Goal: Task Accomplishment & Management: Use online tool/utility

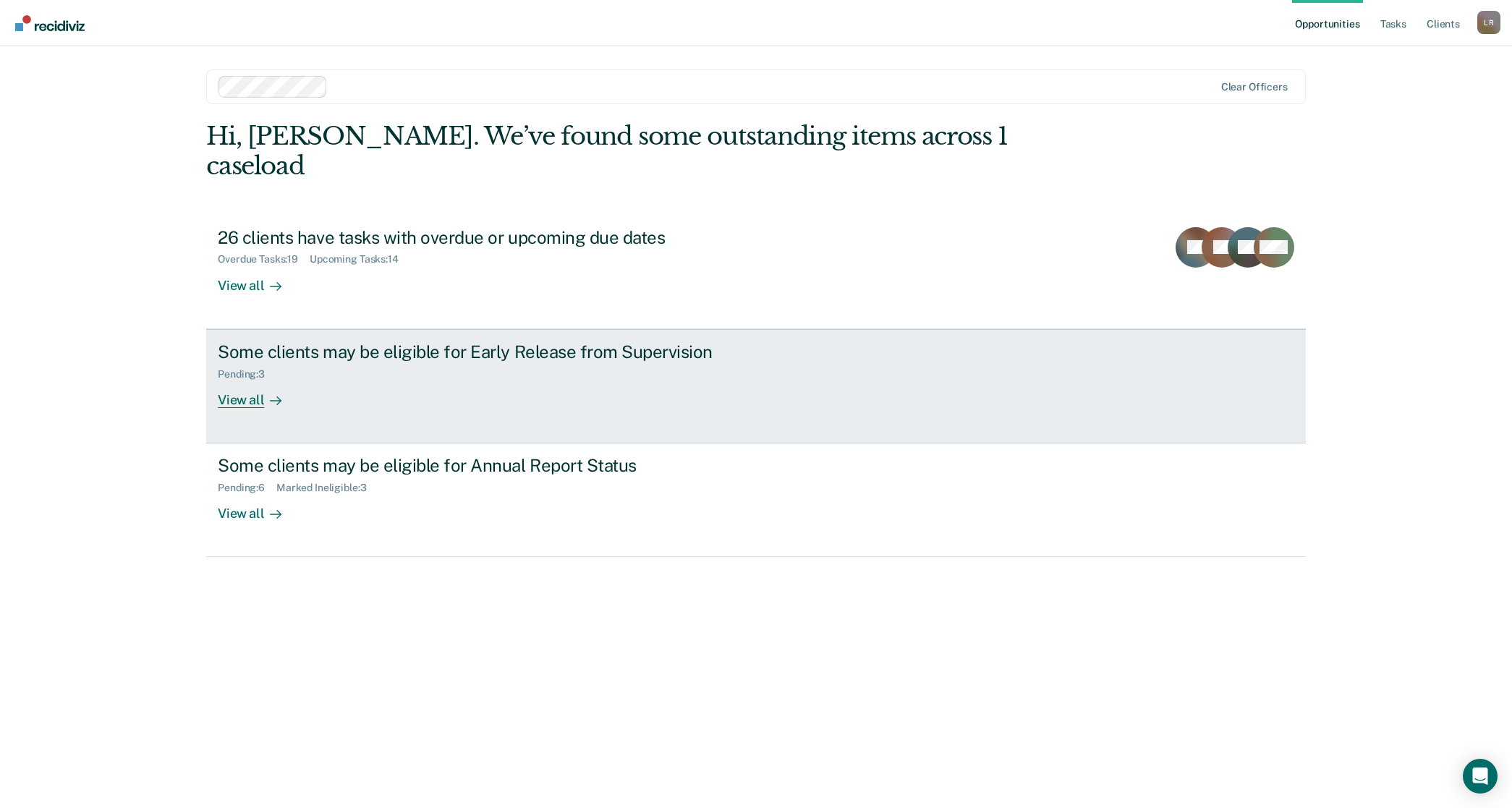
click at [241, 380] on div "View all" at bounding box center [258, 394] width 81 height 28
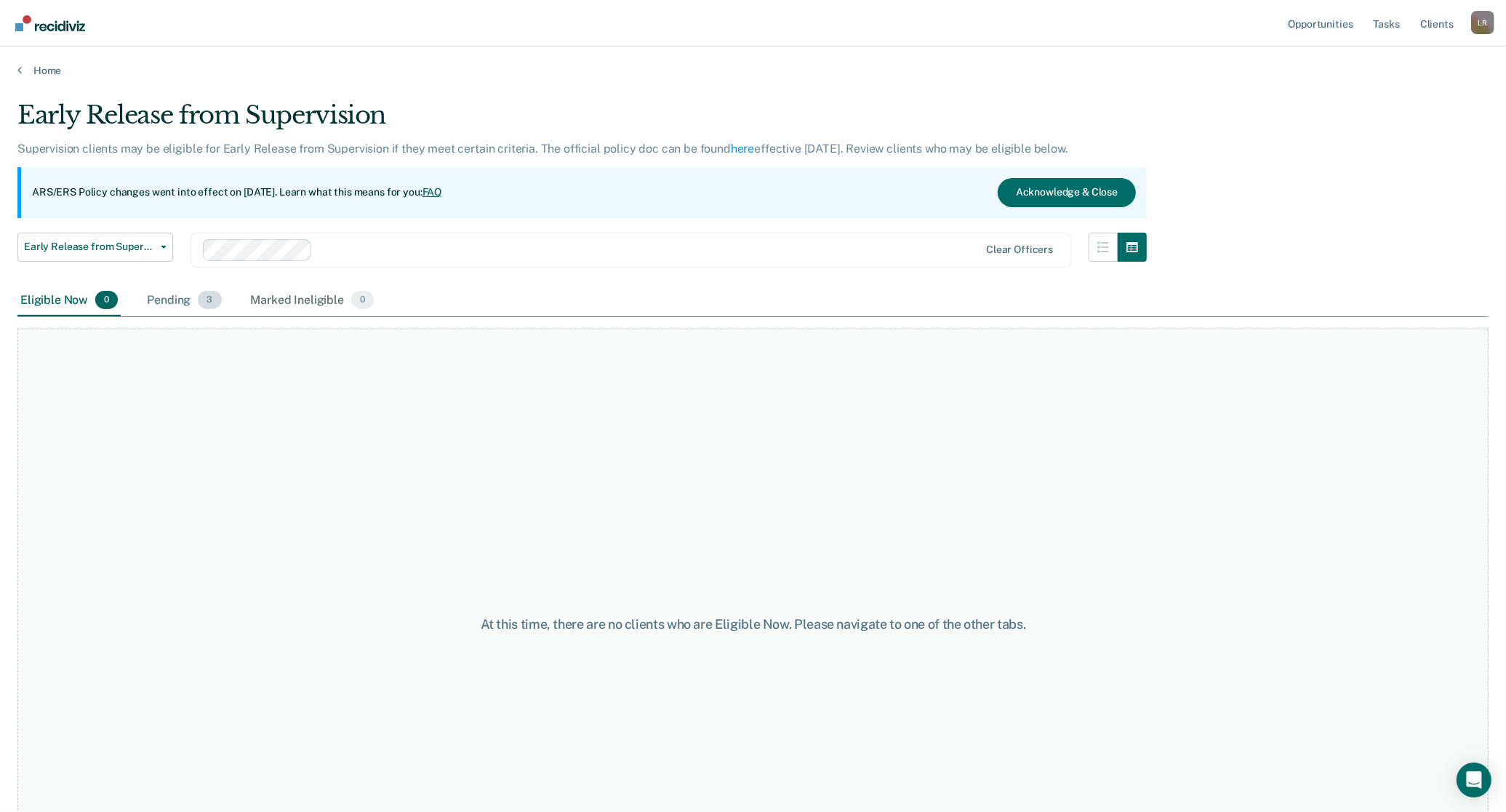
click at [172, 294] on div "Pending 3" at bounding box center [184, 300] width 80 height 32
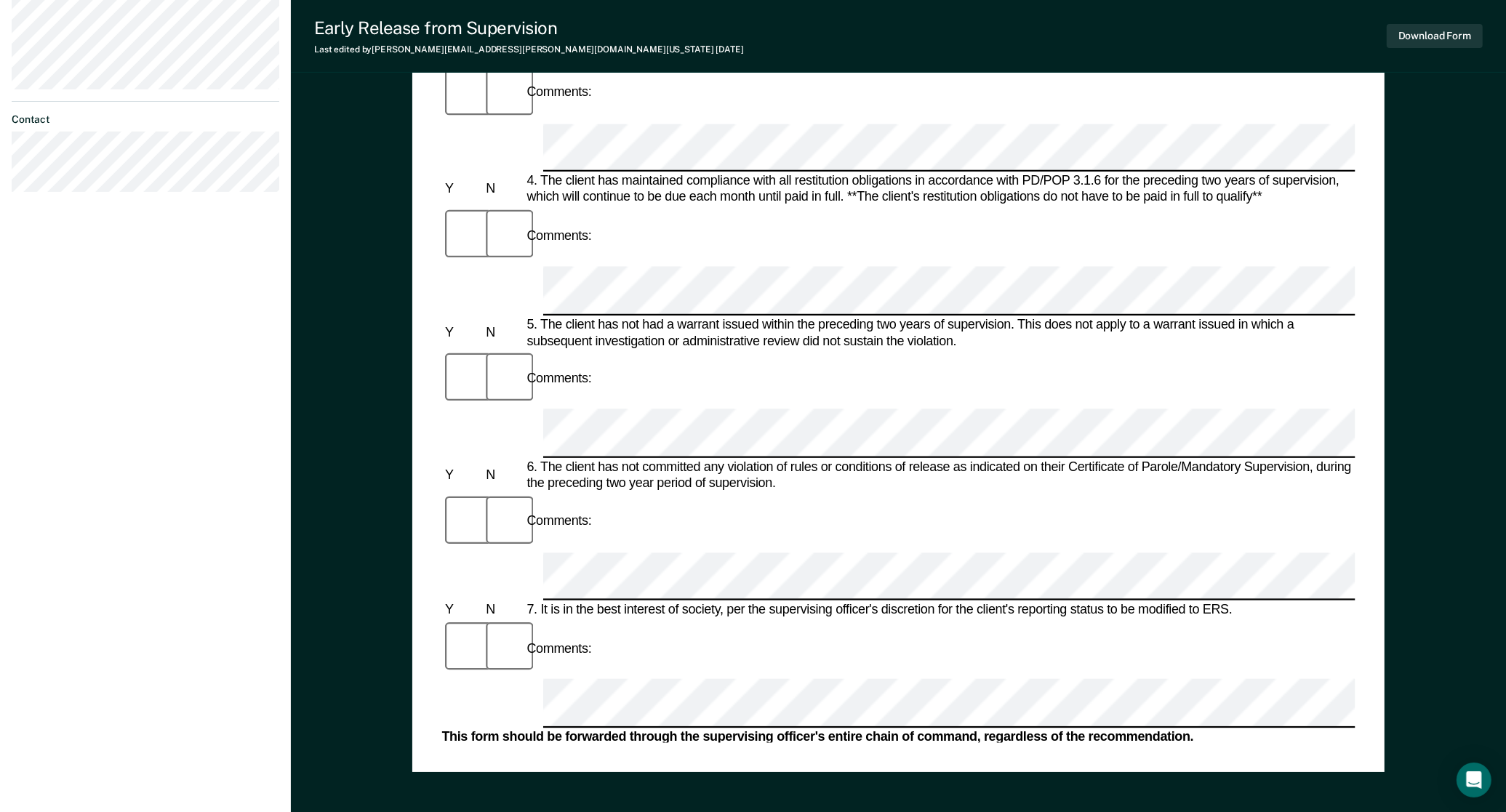
scroll to position [636, 0]
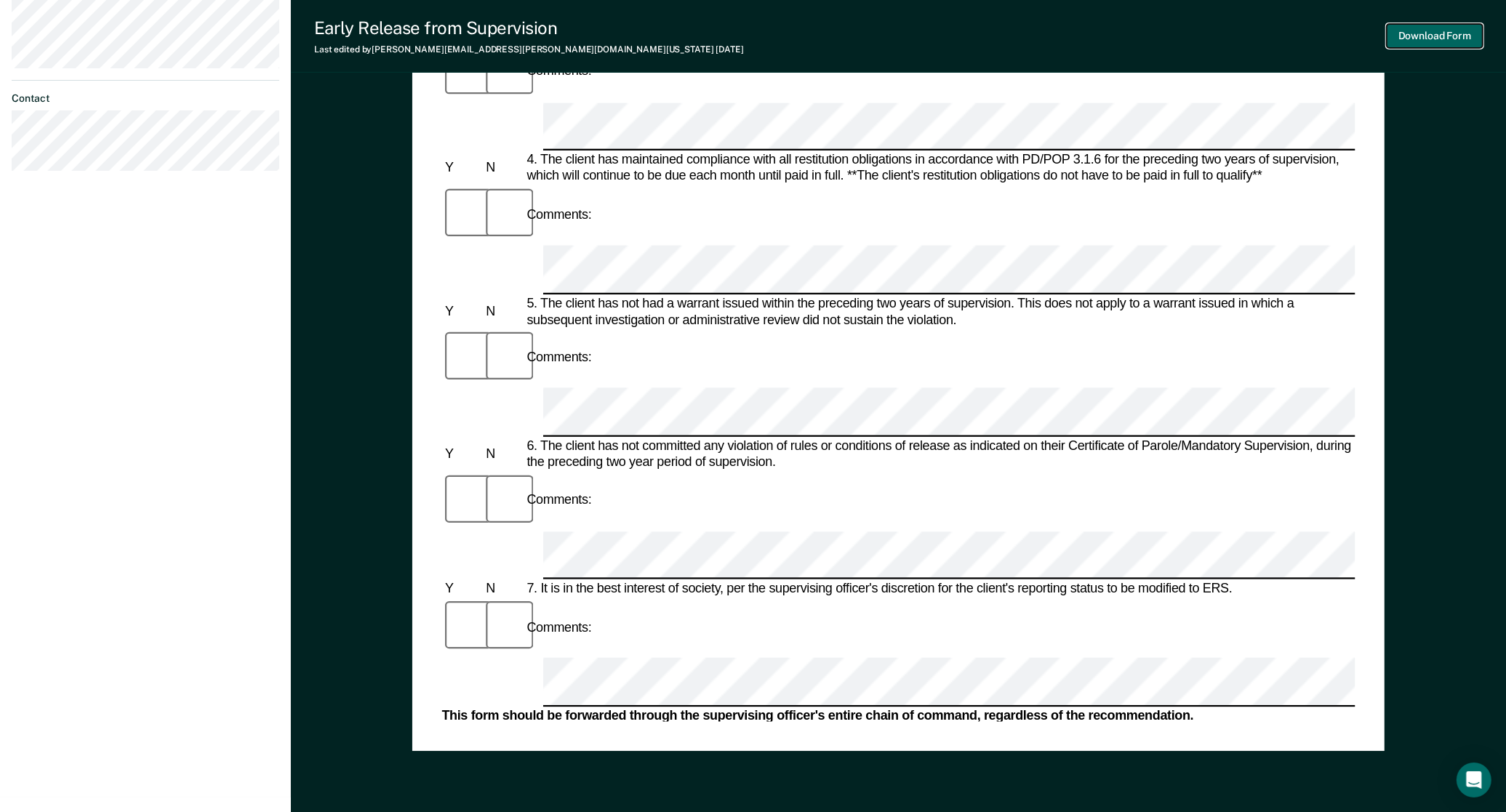
click at [1440, 42] on button "Download Form" at bounding box center [1434, 35] width 96 height 24
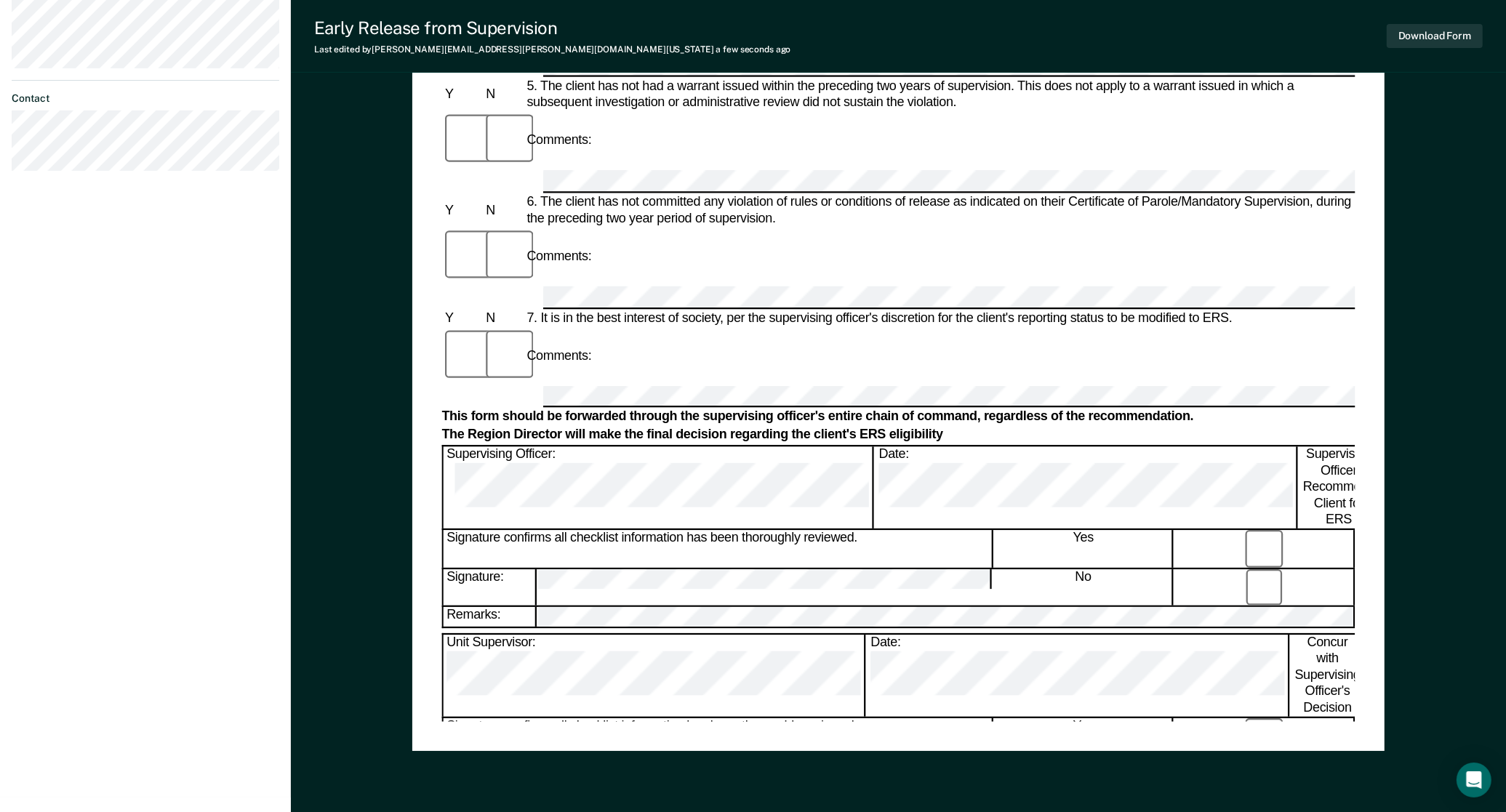
click at [172, 655] on div "[PERSON_NAME] [PERSON_NAME] Profile How it works Log Out Back KJ Early Release …" at bounding box center [145, 80] width 291 height 1433
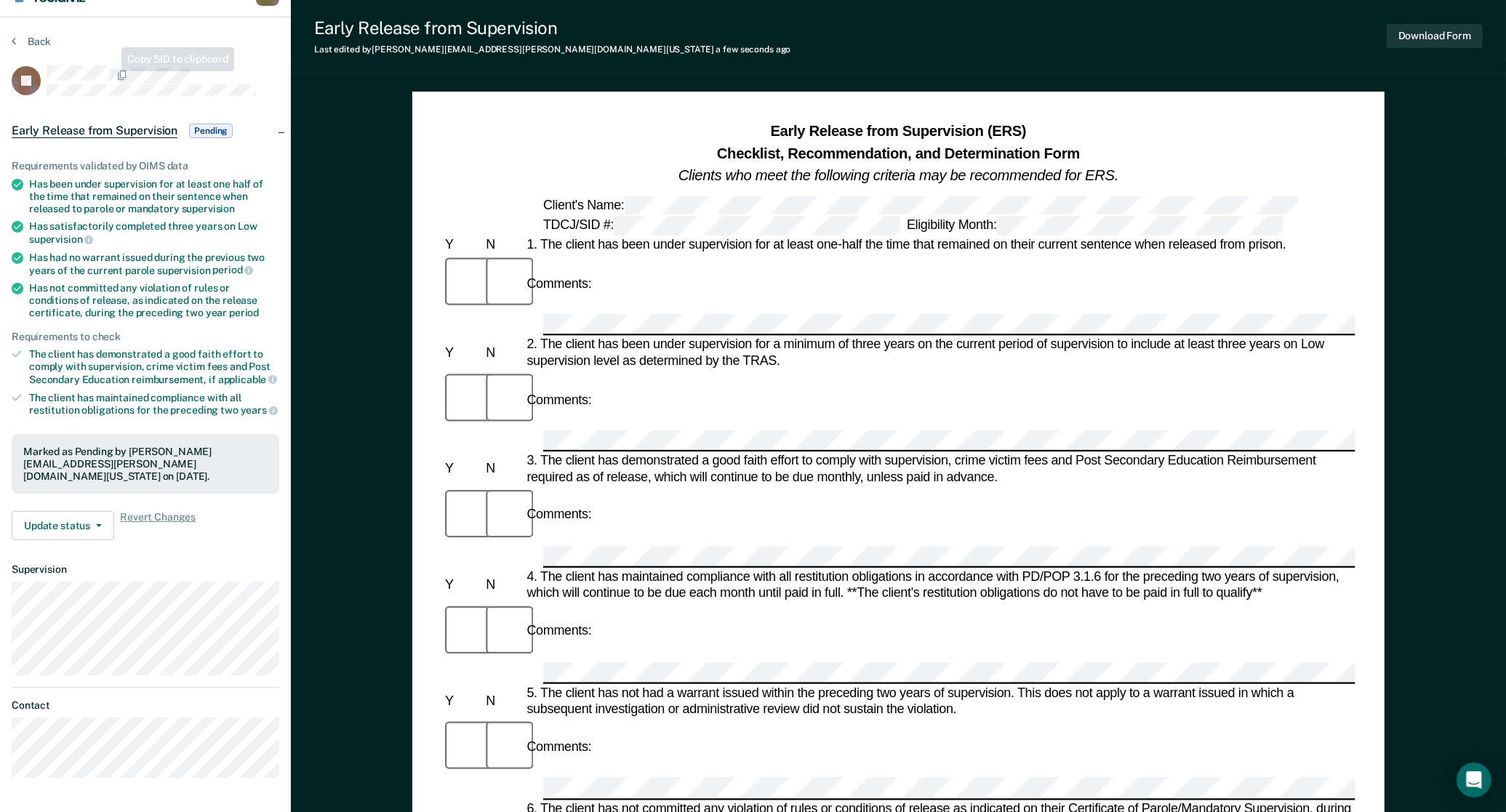
scroll to position [0, 0]
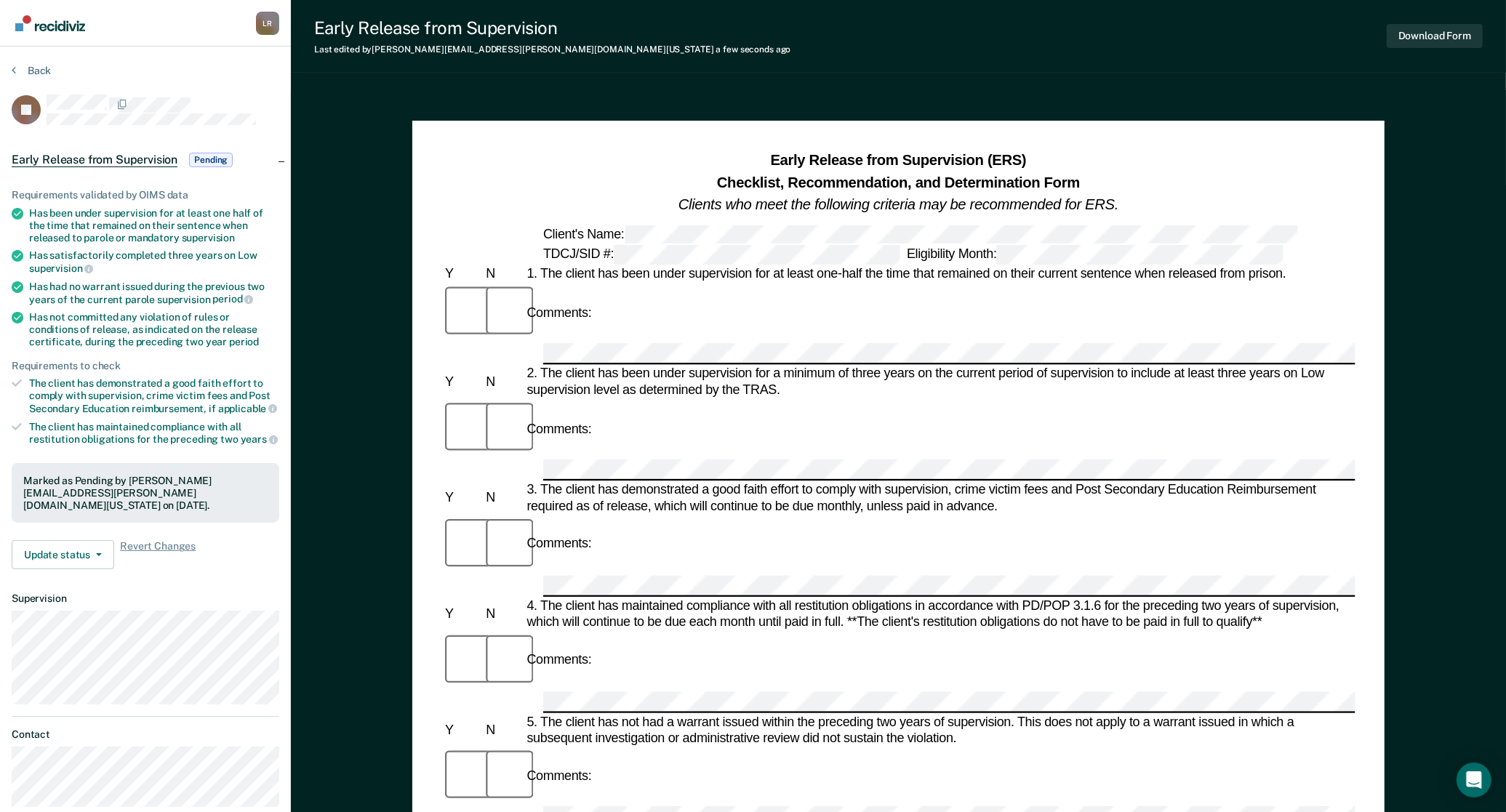
click at [73, 24] on img "Go to Recidiviz Home" at bounding box center [50, 23] width 70 height 16
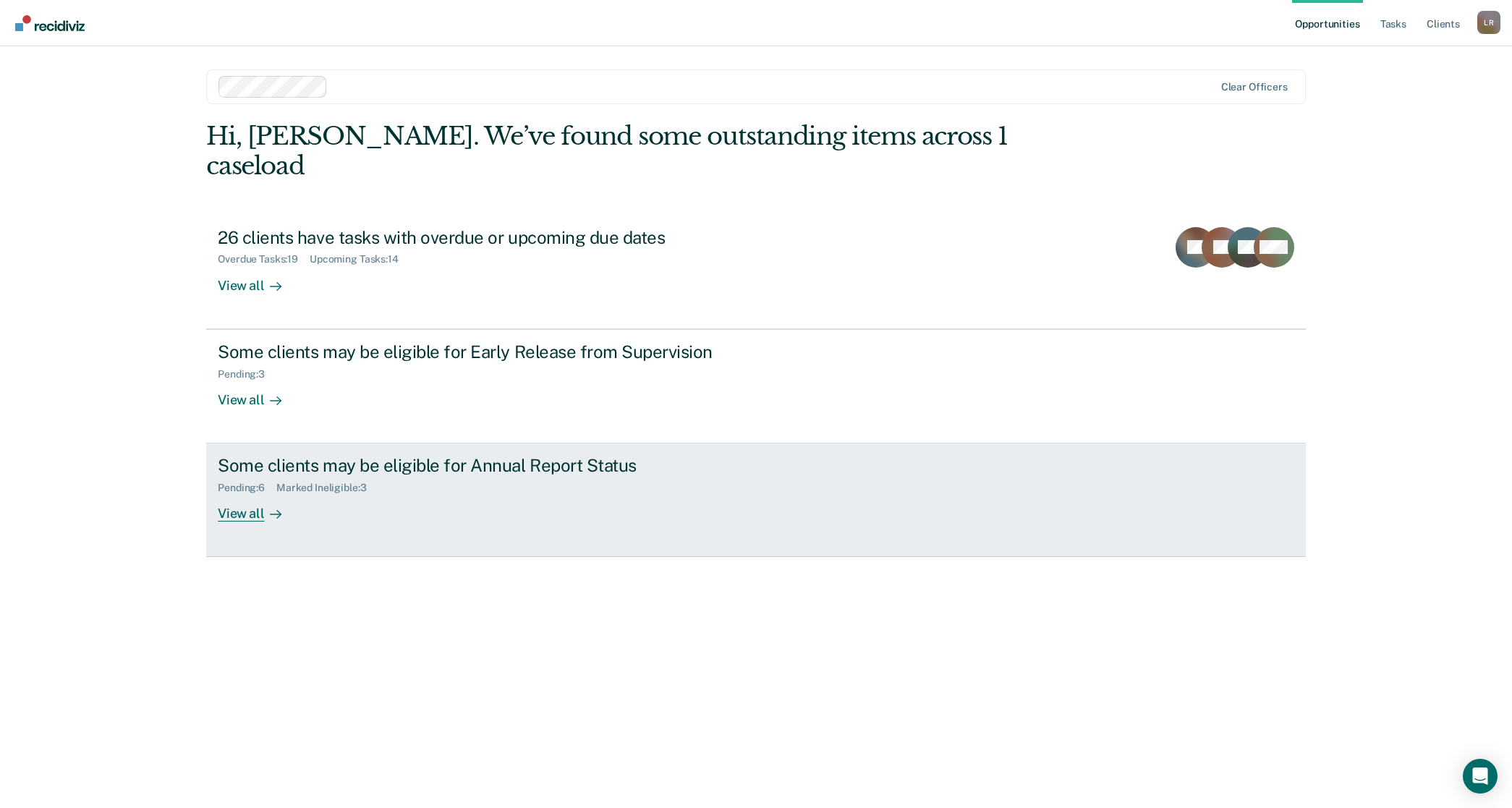
click at [236, 494] on div "View all" at bounding box center [258, 508] width 81 height 28
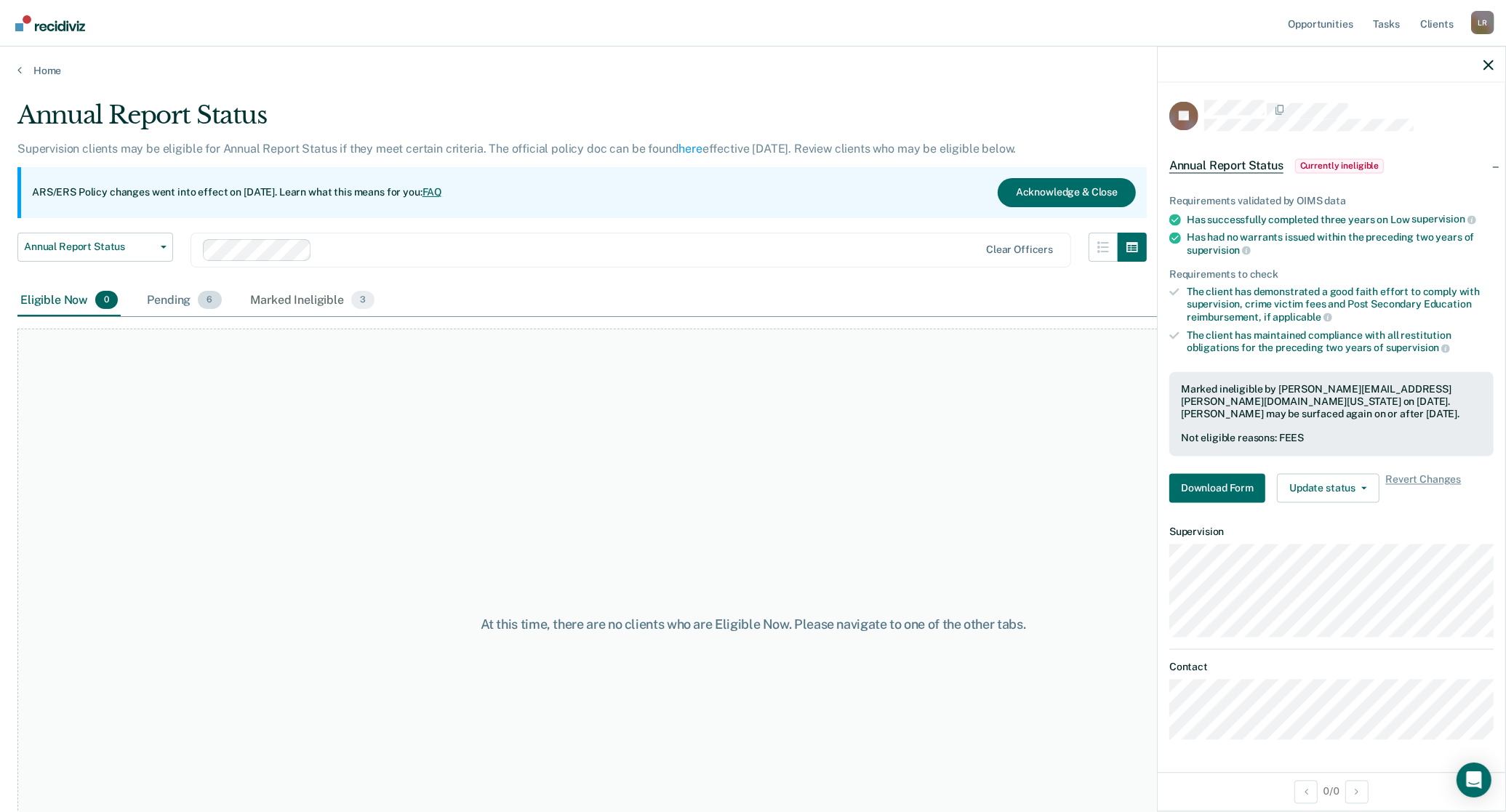
click at [173, 300] on div "Pending 6" at bounding box center [184, 300] width 80 height 32
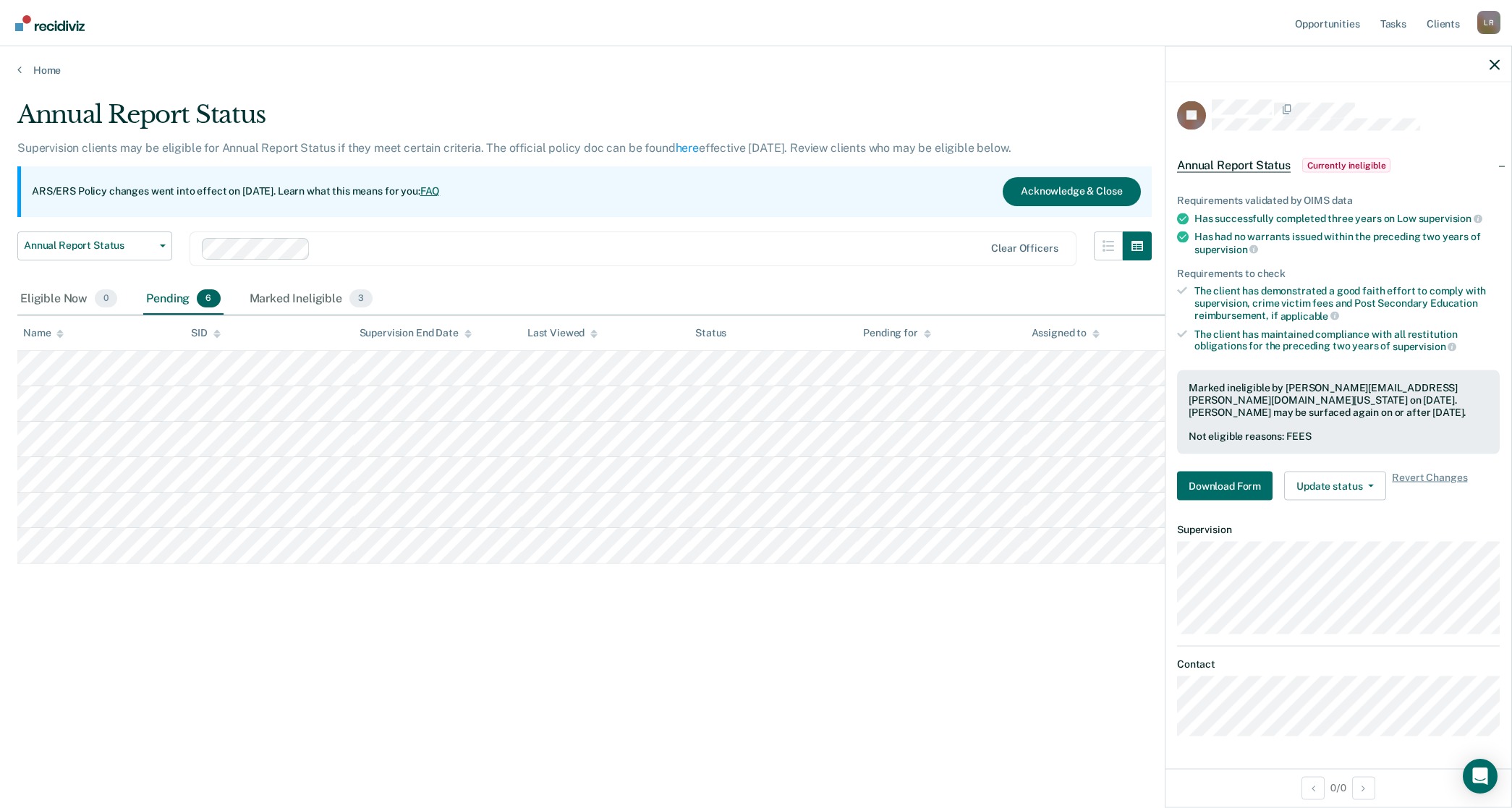
click at [1490, 70] on div at bounding box center [1338, 64] width 346 height 37
click at [1495, 62] on icon "button" at bounding box center [1494, 64] width 10 height 10
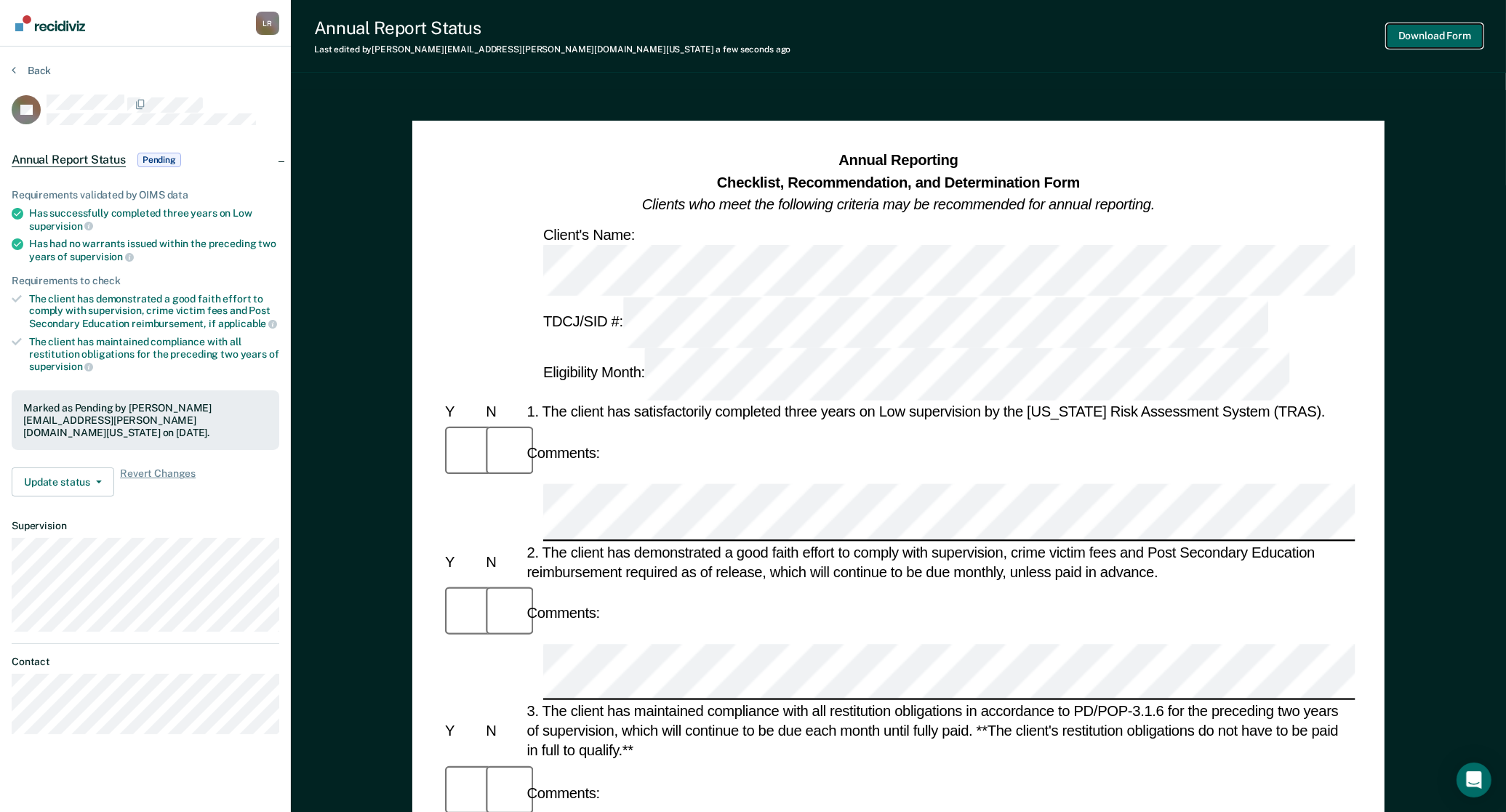
click at [1444, 30] on button "Download Form" at bounding box center [1434, 35] width 96 height 24
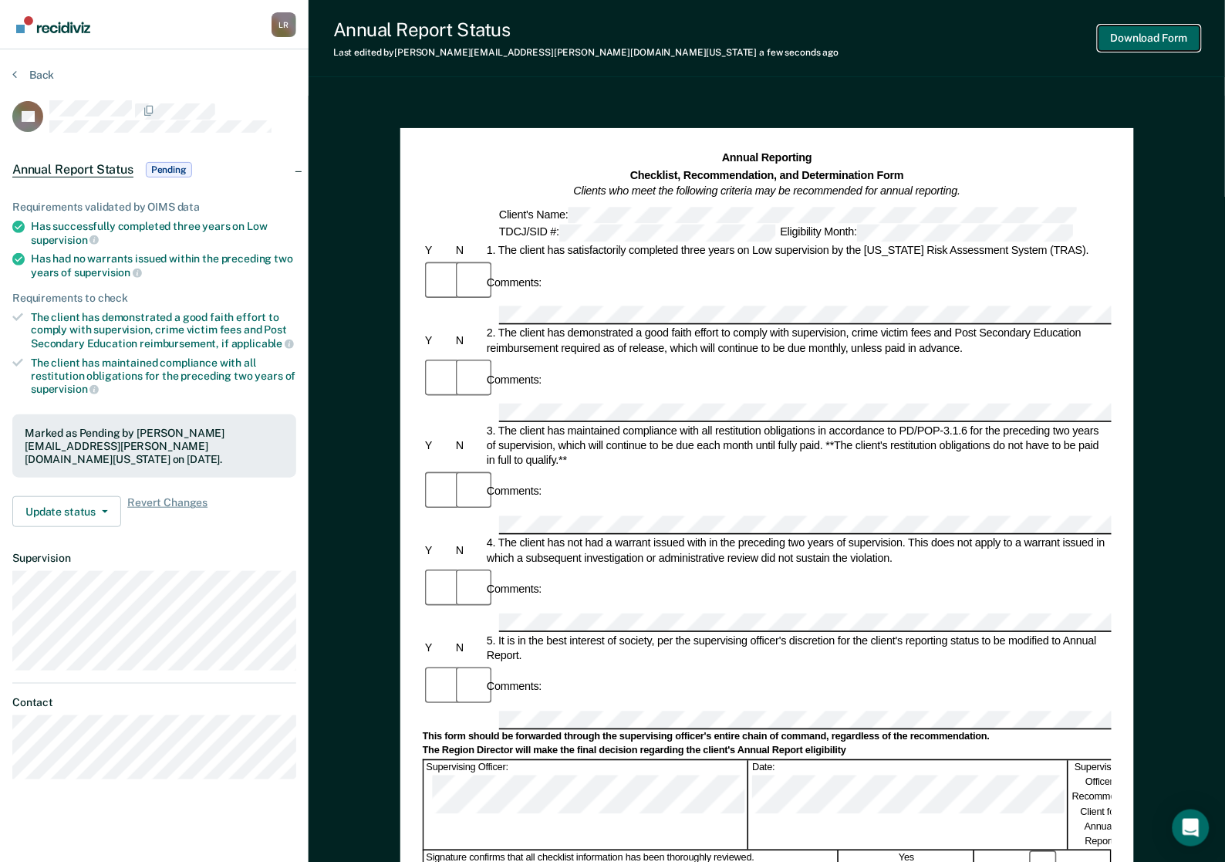
click at [1158, 32] on button "Download Form" at bounding box center [1150, 37] width 102 height 25
click at [32, 72] on button "Back" at bounding box center [33, 75] width 42 height 14
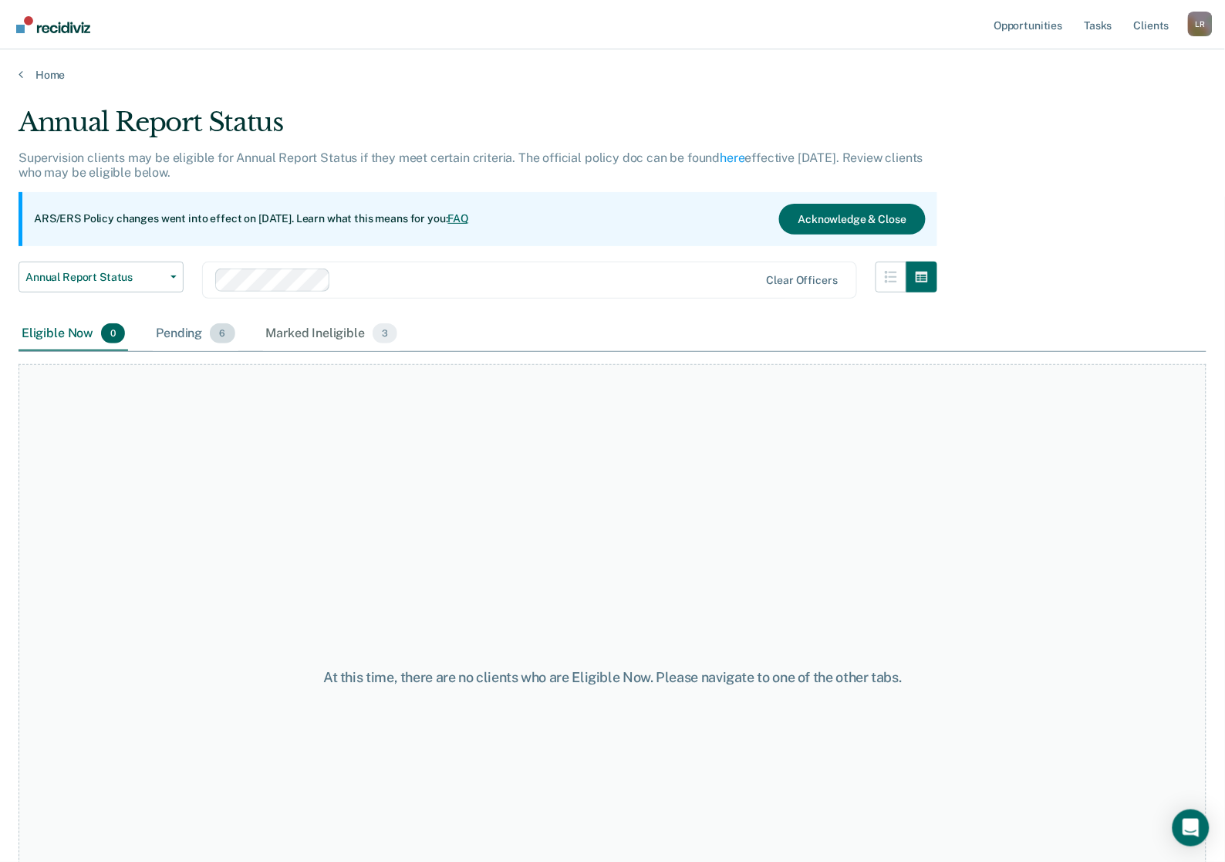
click at [171, 328] on div "Pending 6" at bounding box center [195, 334] width 85 height 34
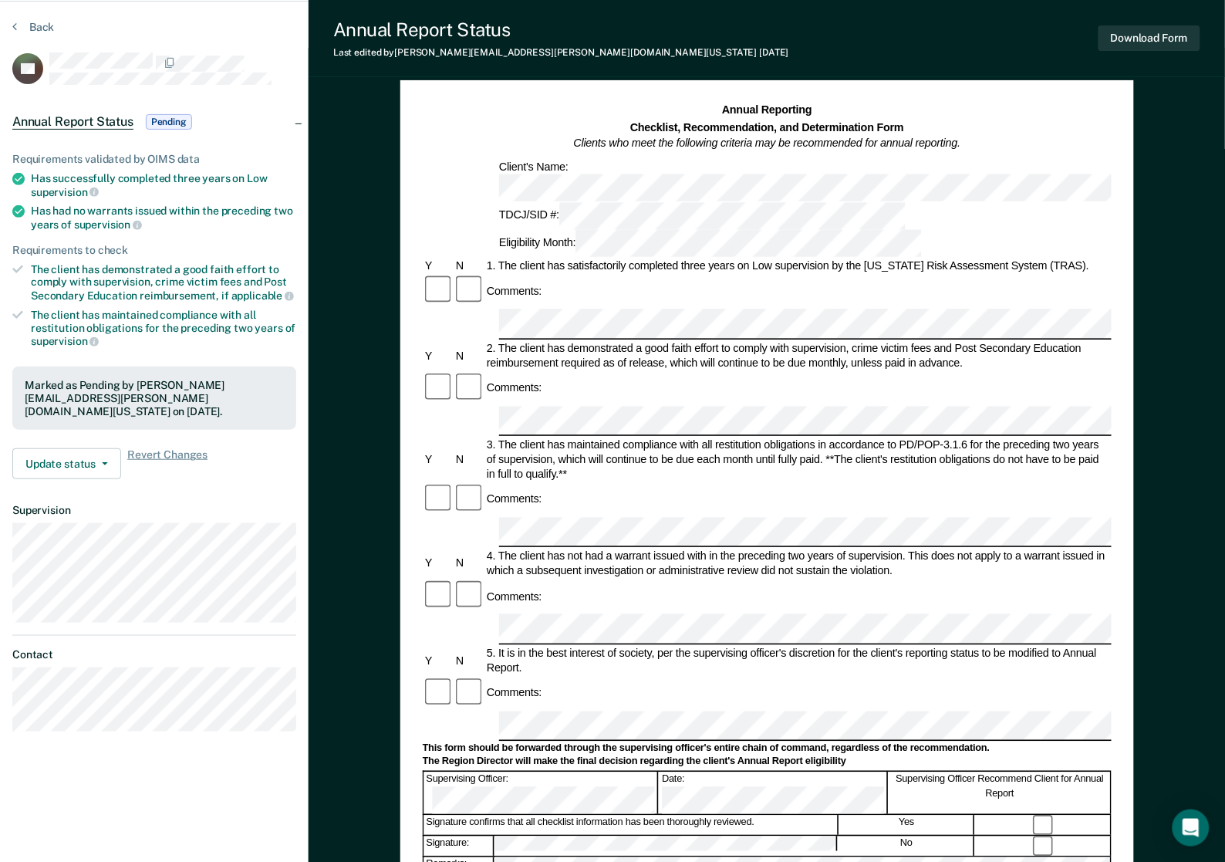
scroll to position [193, 0]
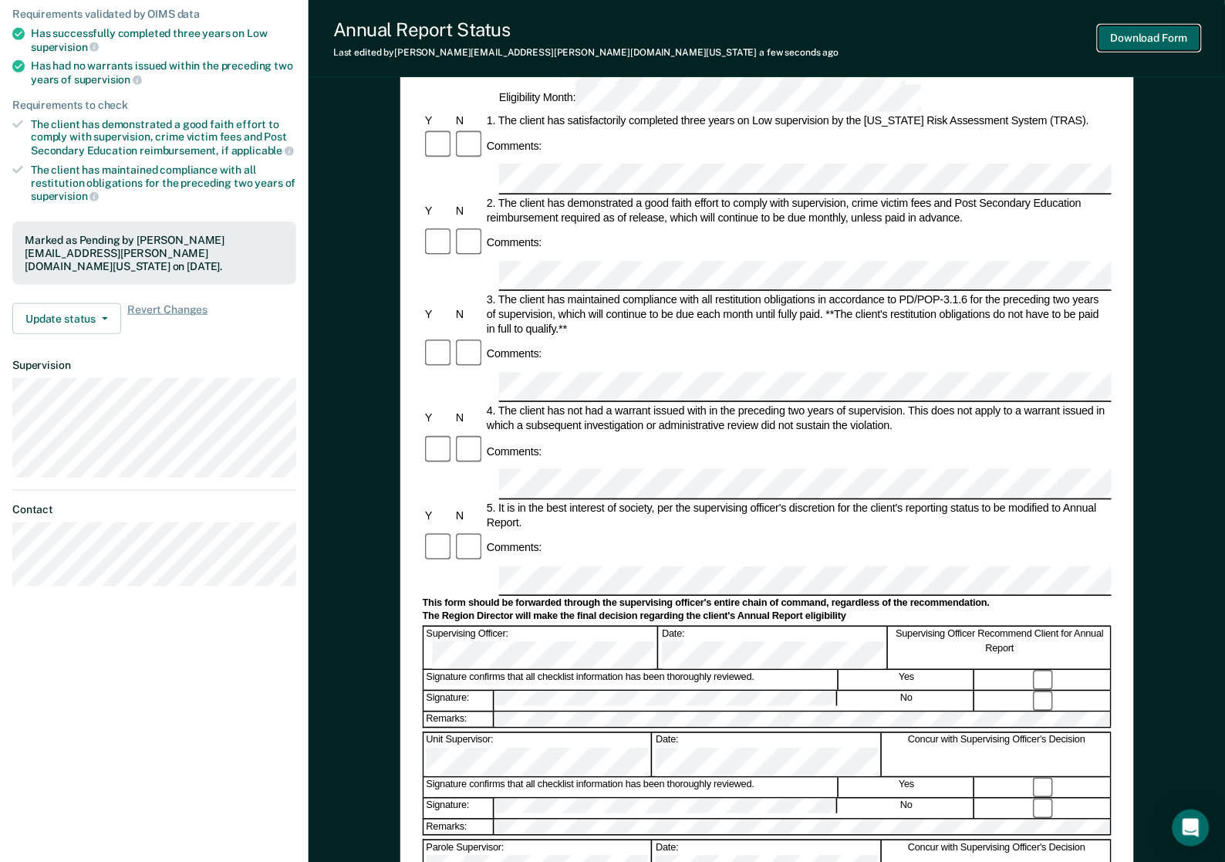
click at [1166, 36] on button "Download Form" at bounding box center [1150, 37] width 102 height 25
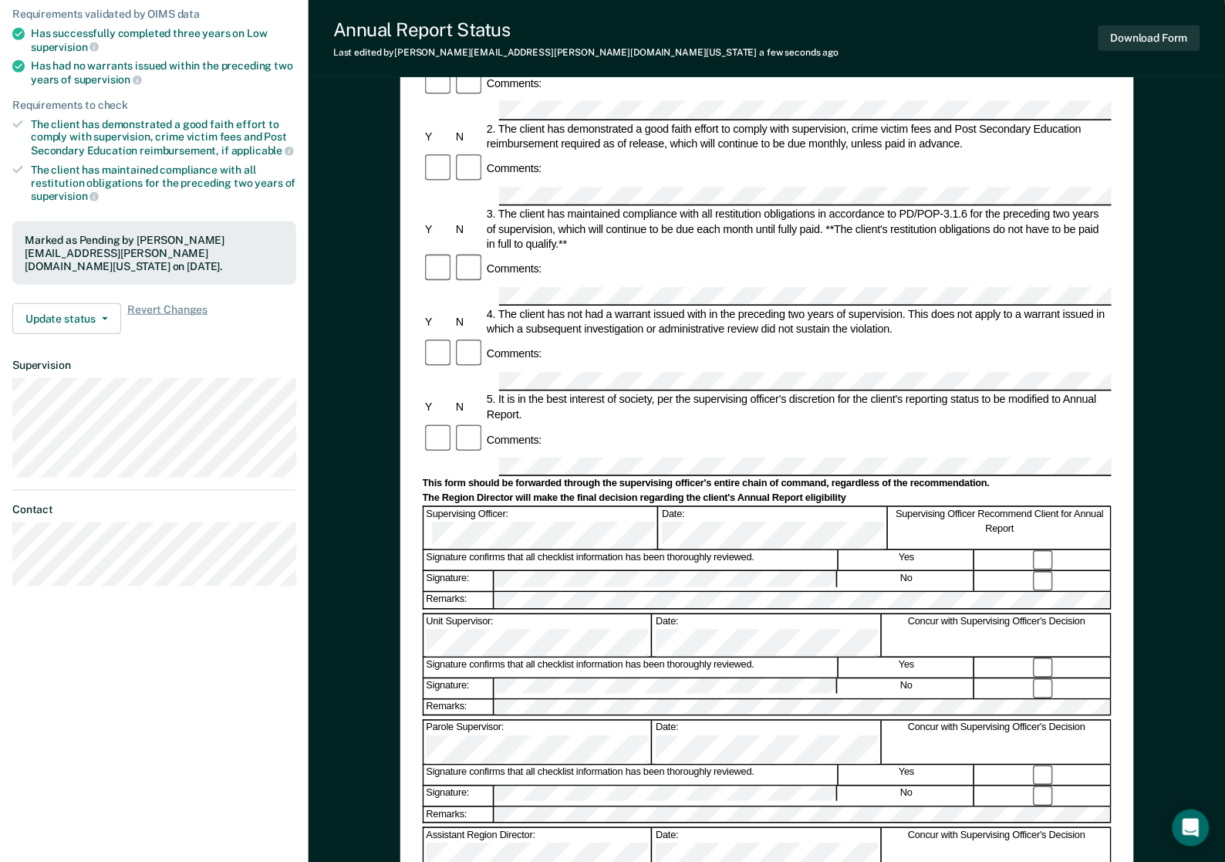
scroll to position [0, 0]
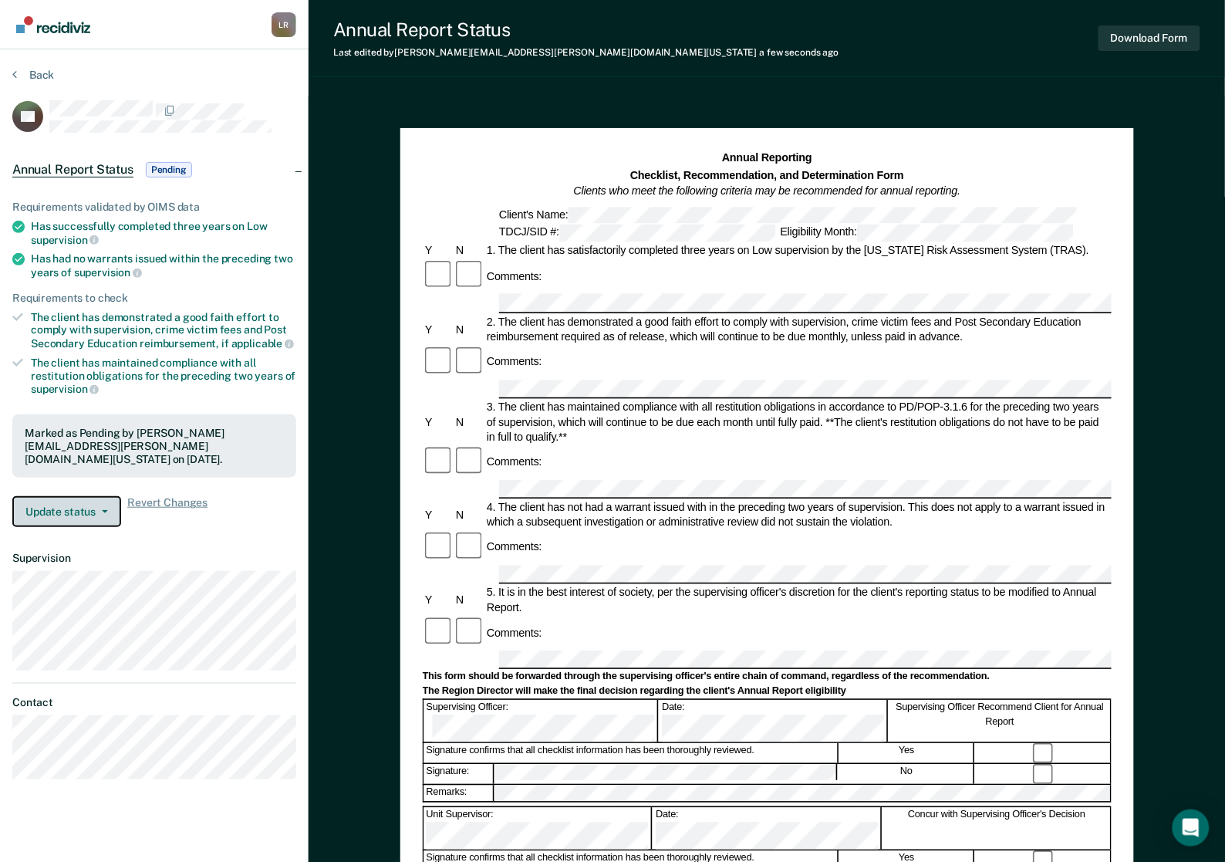
click at [109, 506] on button "Update status" at bounding box center [66, 511] width 109 height 31
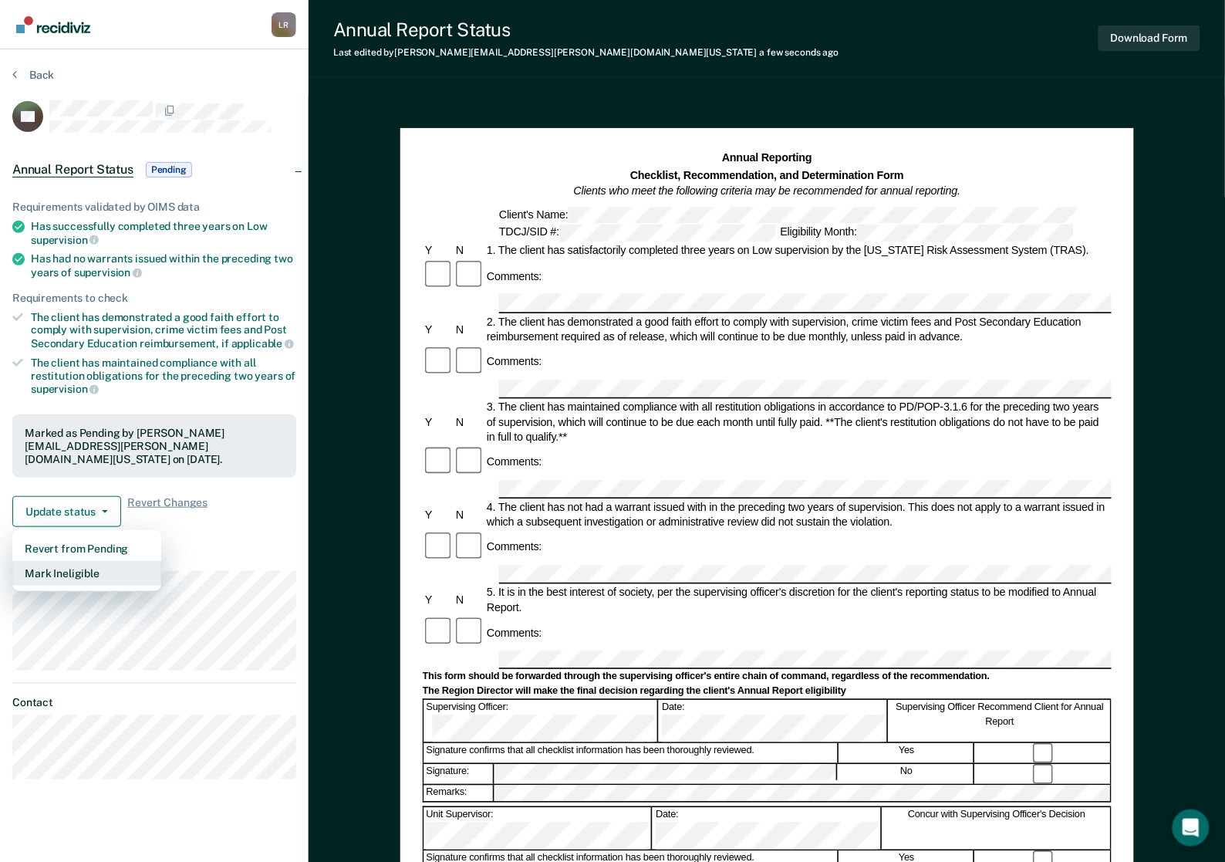
click at [70, 567] on button "Mark Ineligible" at bounding box center [86, 573] width 149 height 25
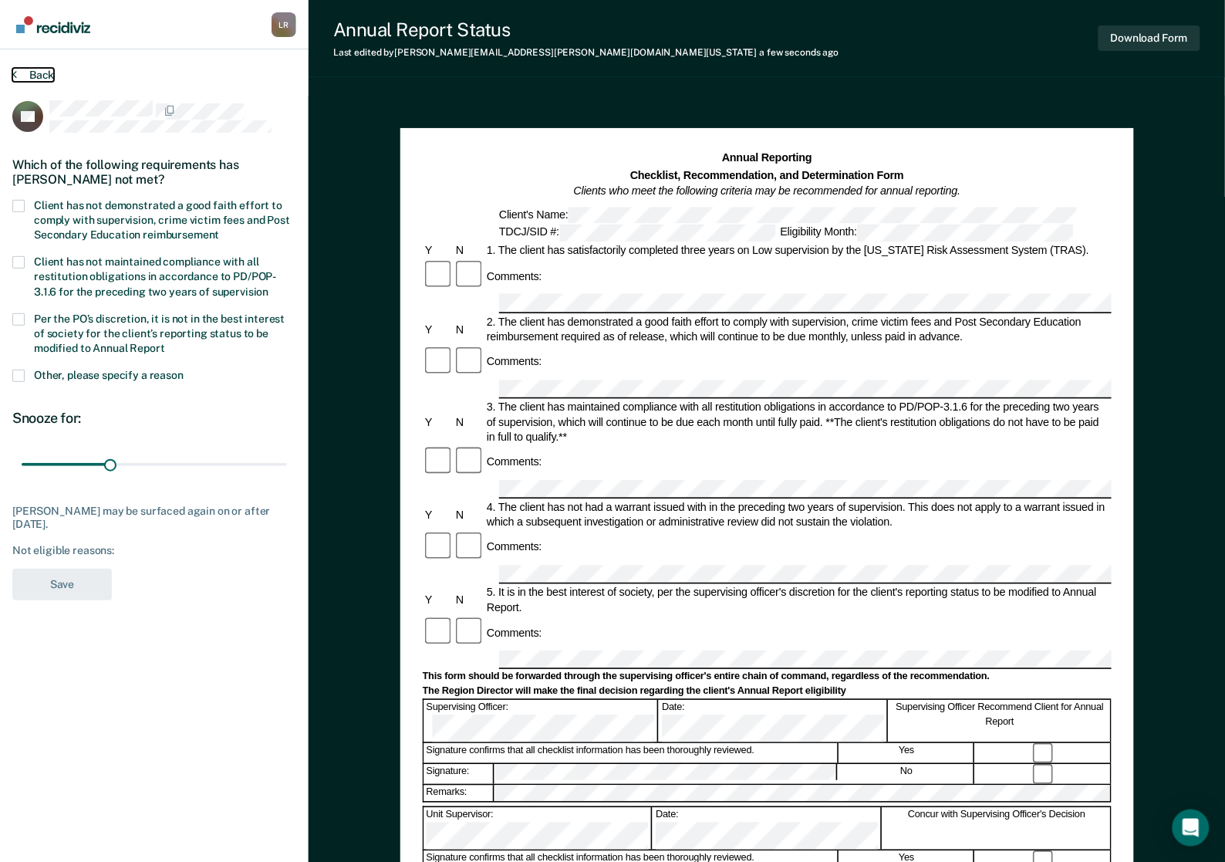
click at [32, 77] on button "Back" at bounding box center [33, 75] width 42 height 14
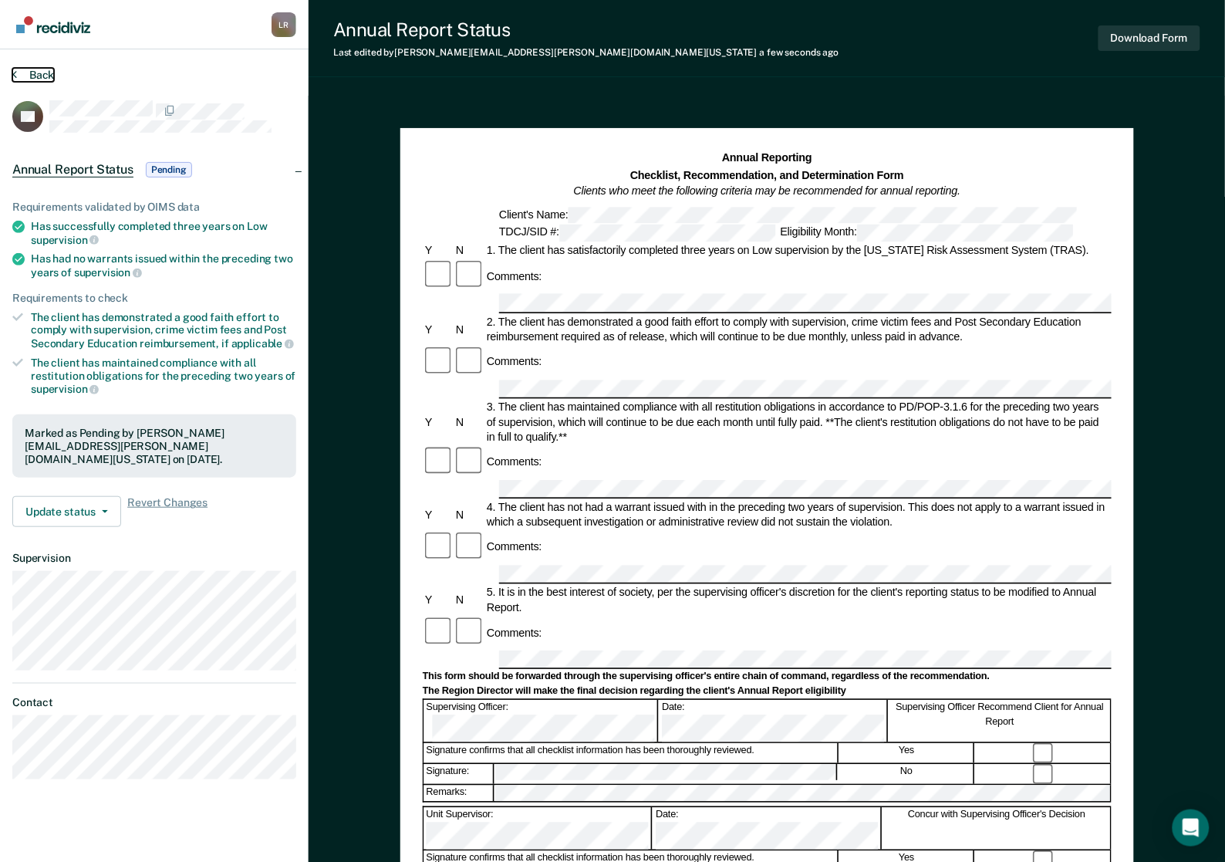
click at [39, 71] on button "Back" at bounding box center [33, 75] width 42 height 14
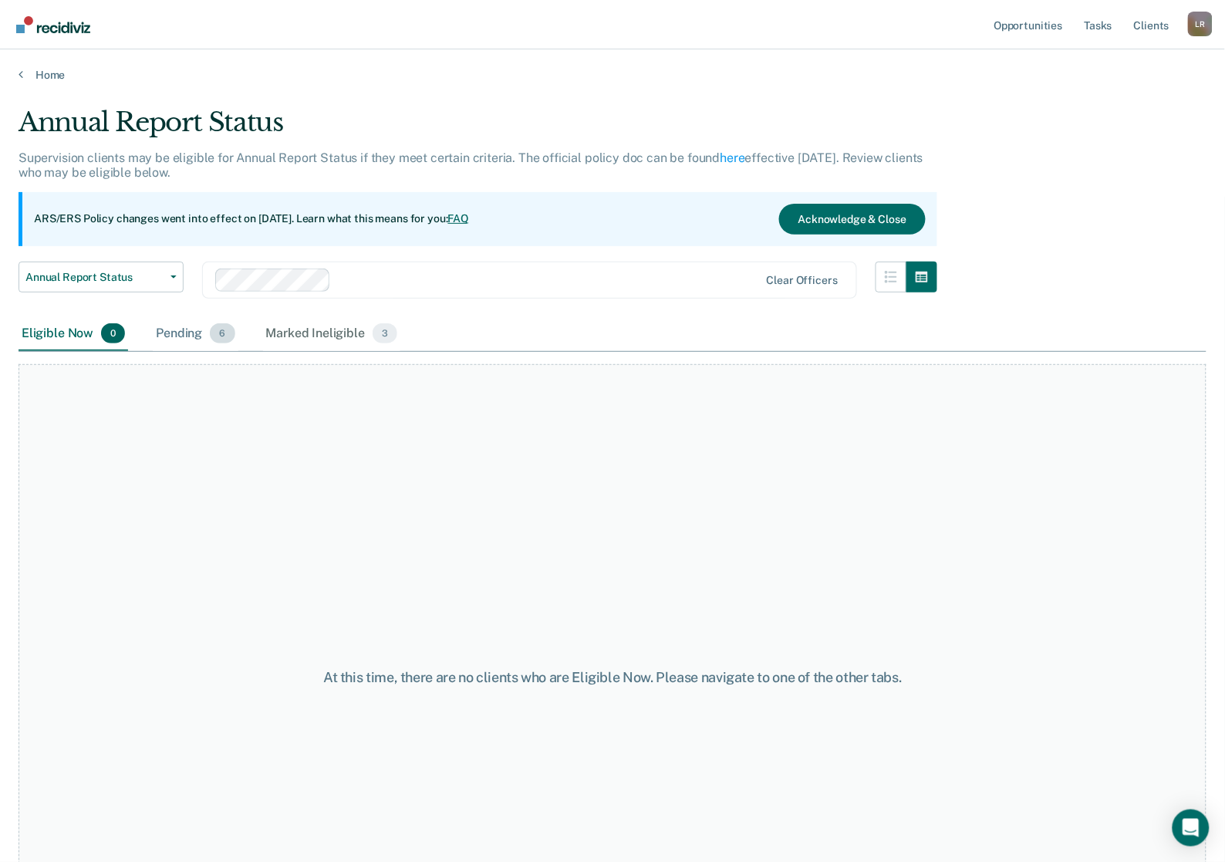
click at [167, 329] on div "Pending 6" at bounding box center [195, 334] width 85 height 34
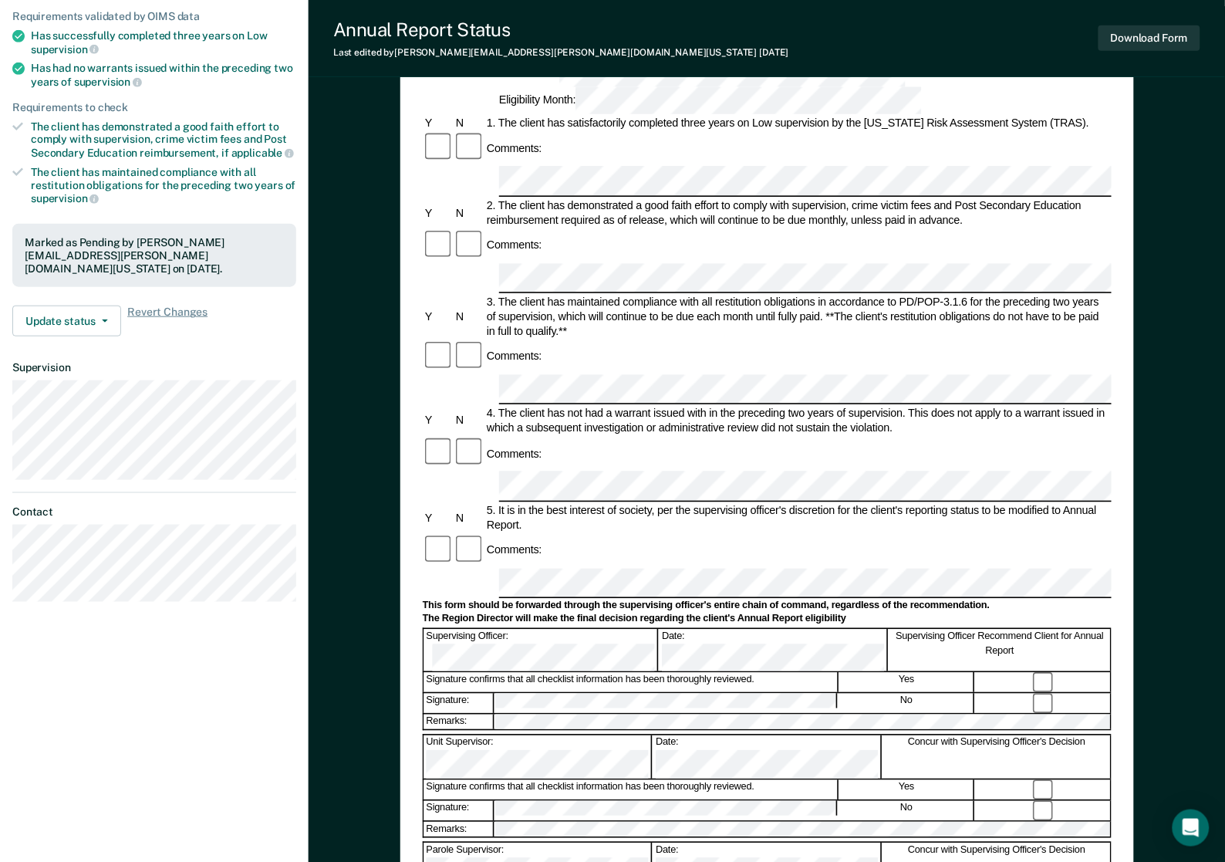
scroll to position [193, 0]
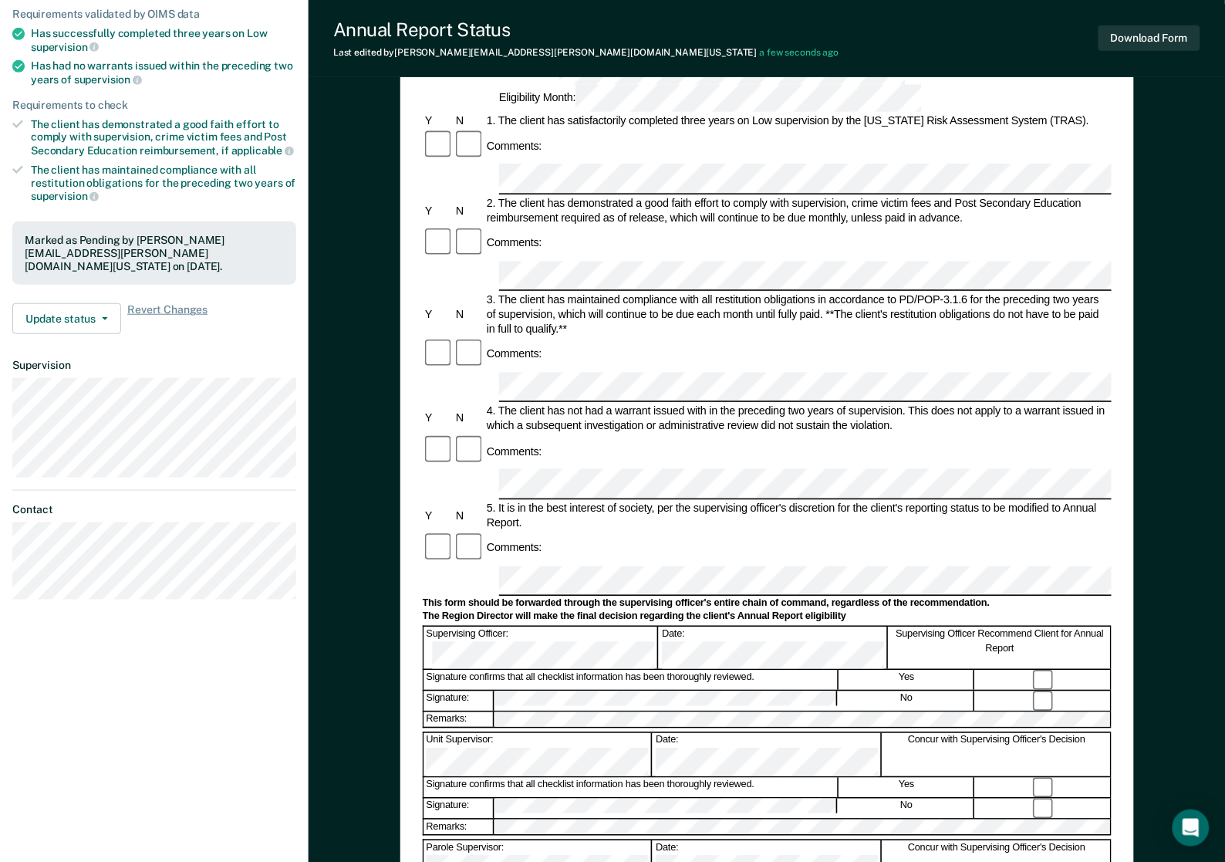
click at [1174, 73] on div "Annual Report Status Last edited by Latoya.Rimpson@tdcj.texas.gov a few seconds…" at bounding box center [767, 38] width 917 height 77
click at [1174, 39] on button "Download Form" at bounding box center [1150, 37] width 102 height 25
